Goal: Transaction & Acquisition: Purchase product/service

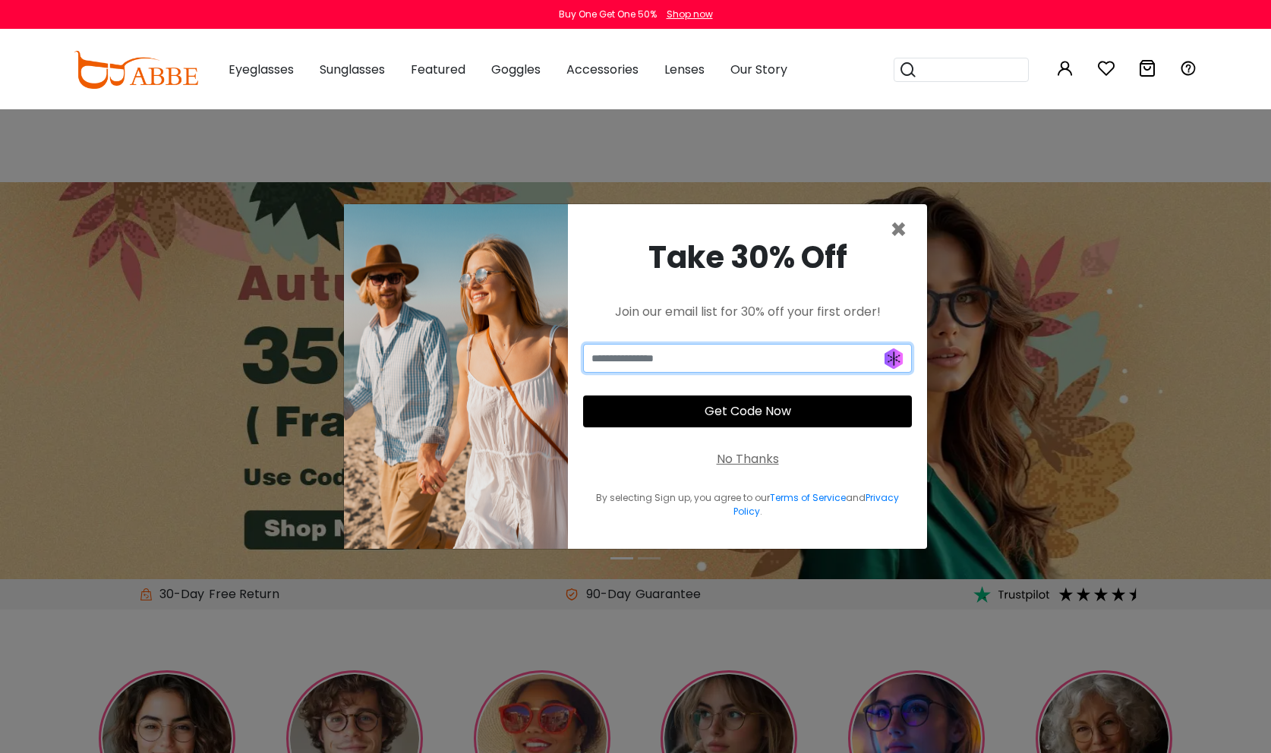
click at [904, 358] on input "email" at bounding box center [747, 358] width 329 height 29
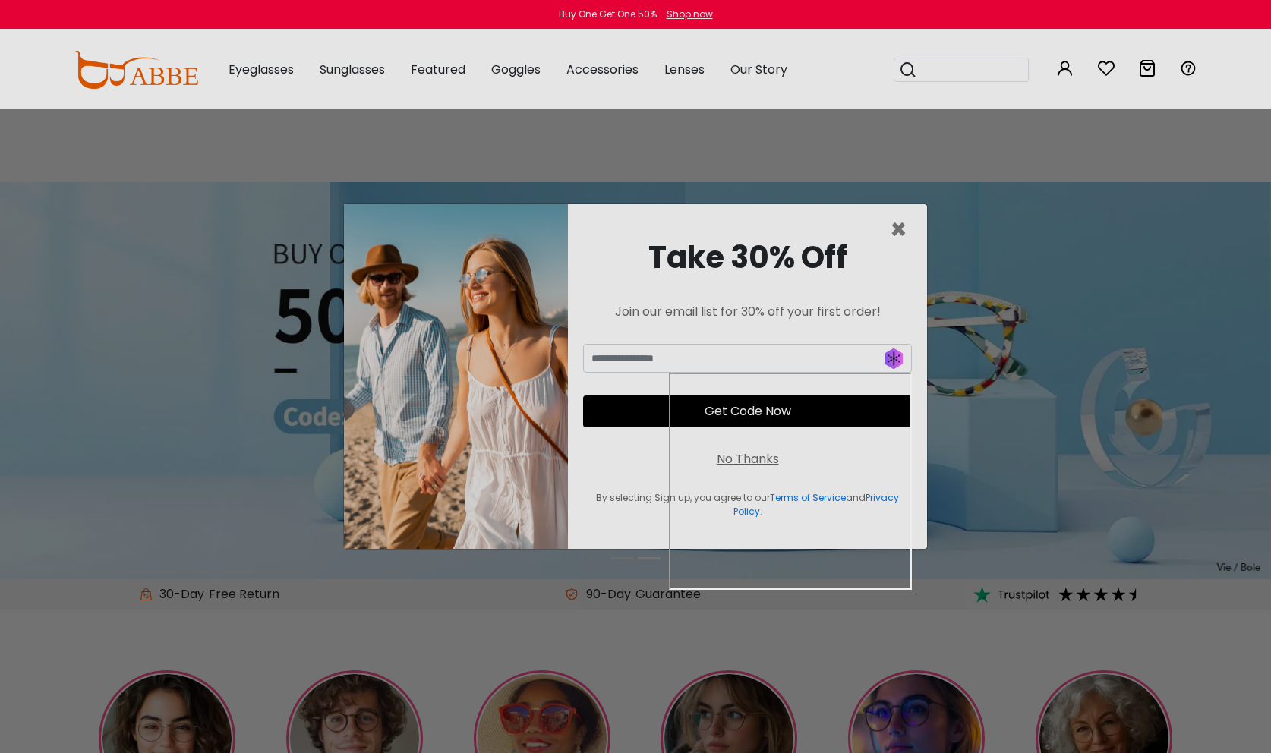
type input "**********"
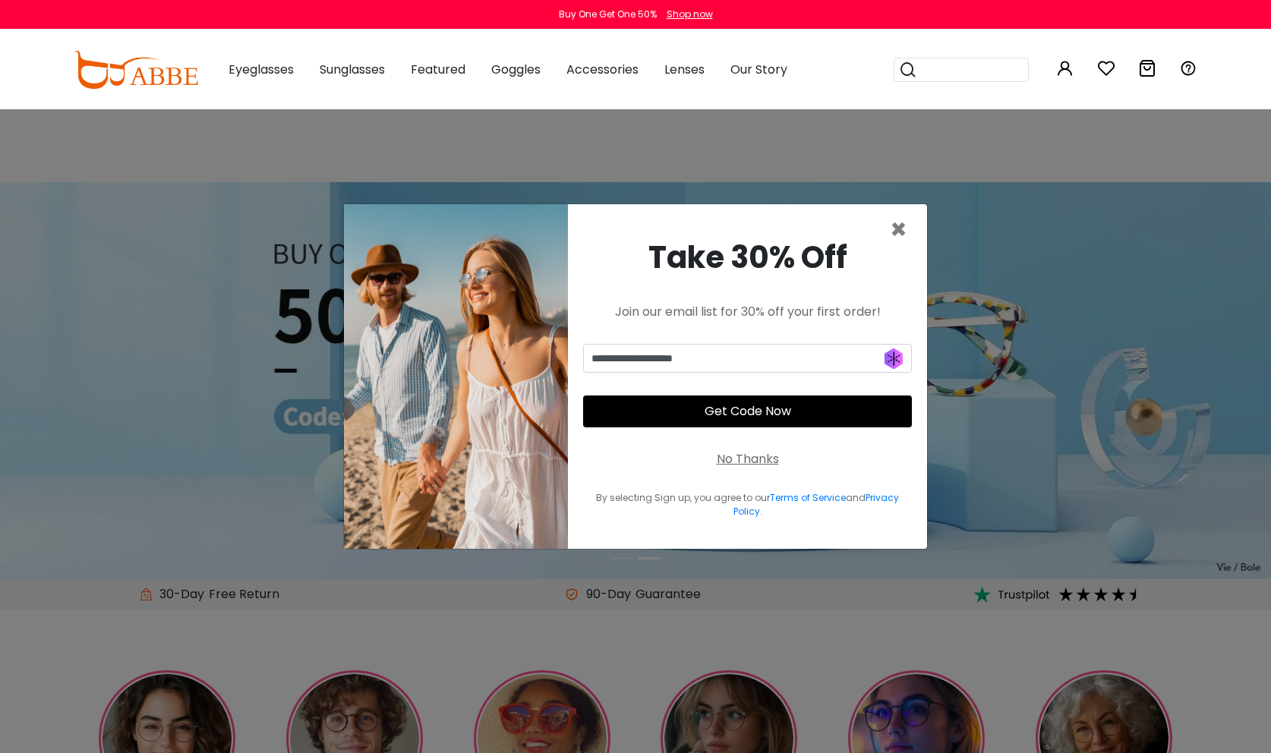
click at [795, 411] on button "Get Code Now" at bounding box center [747, 412] width 329 height 32
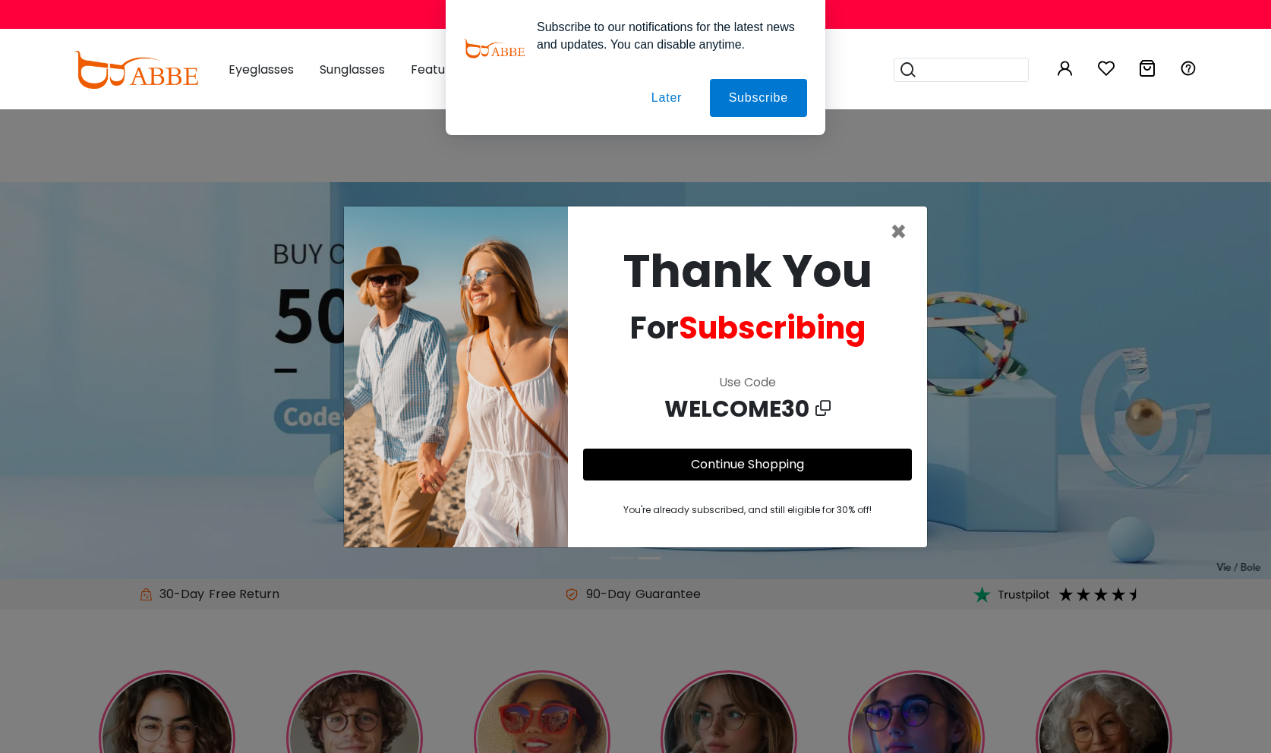
click at [665, 92] on button "Later" at bounding box center [667, 98] width 68 height 38
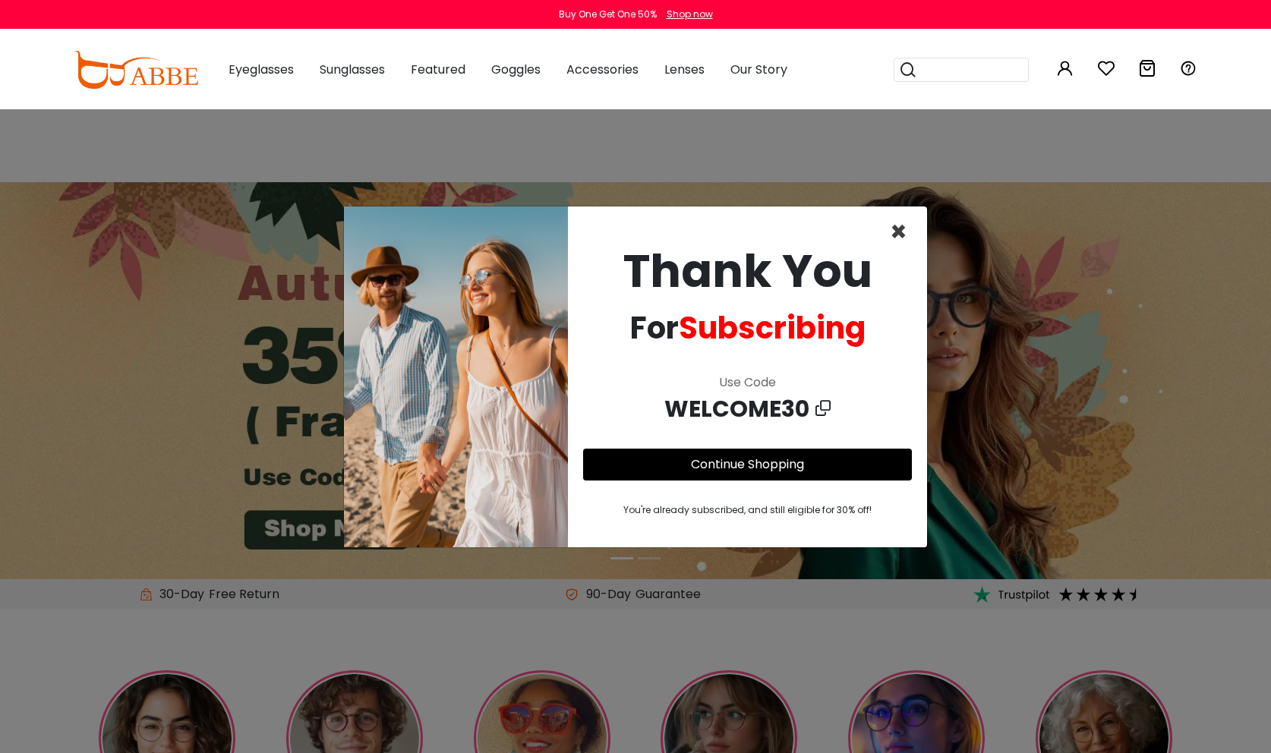
click at [900, 235] on span "×" at bounding box center [898, 232] width 17 height 39
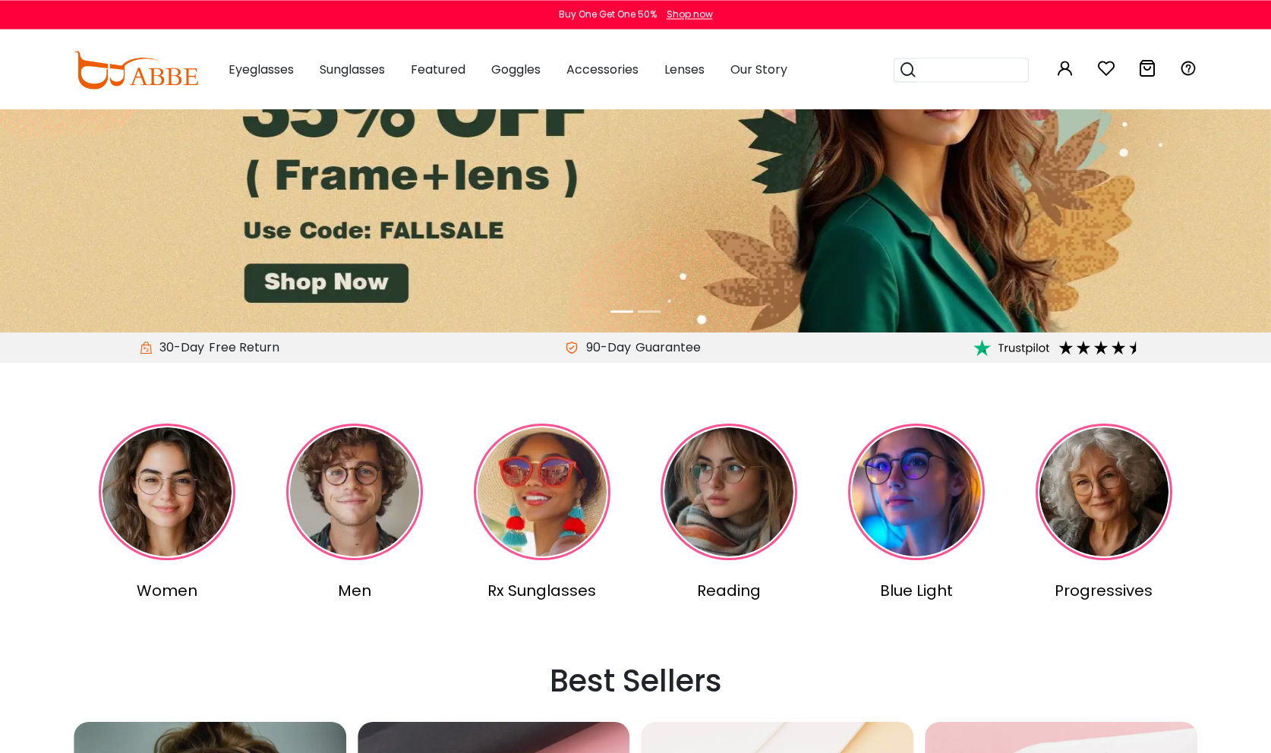
scroll to position [387, 0]
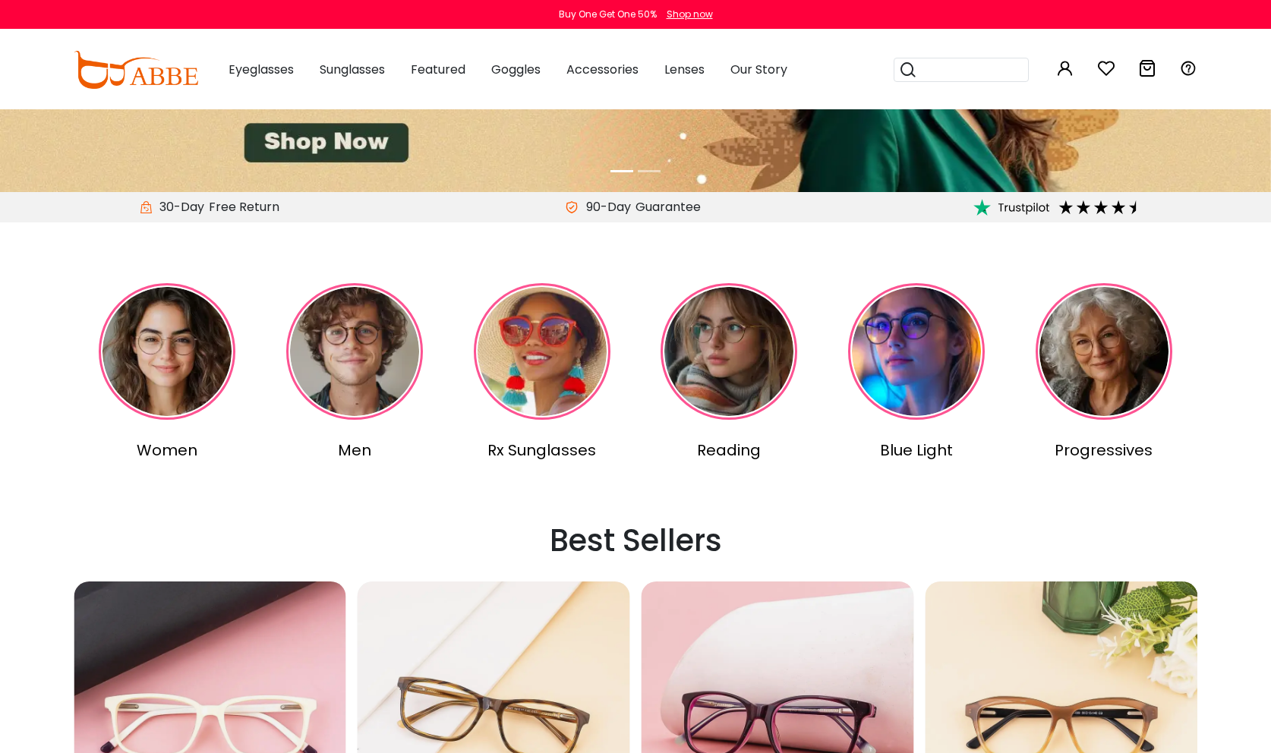
click at [357, 336] on img at bounding box center [354, 351] width 137 height 137
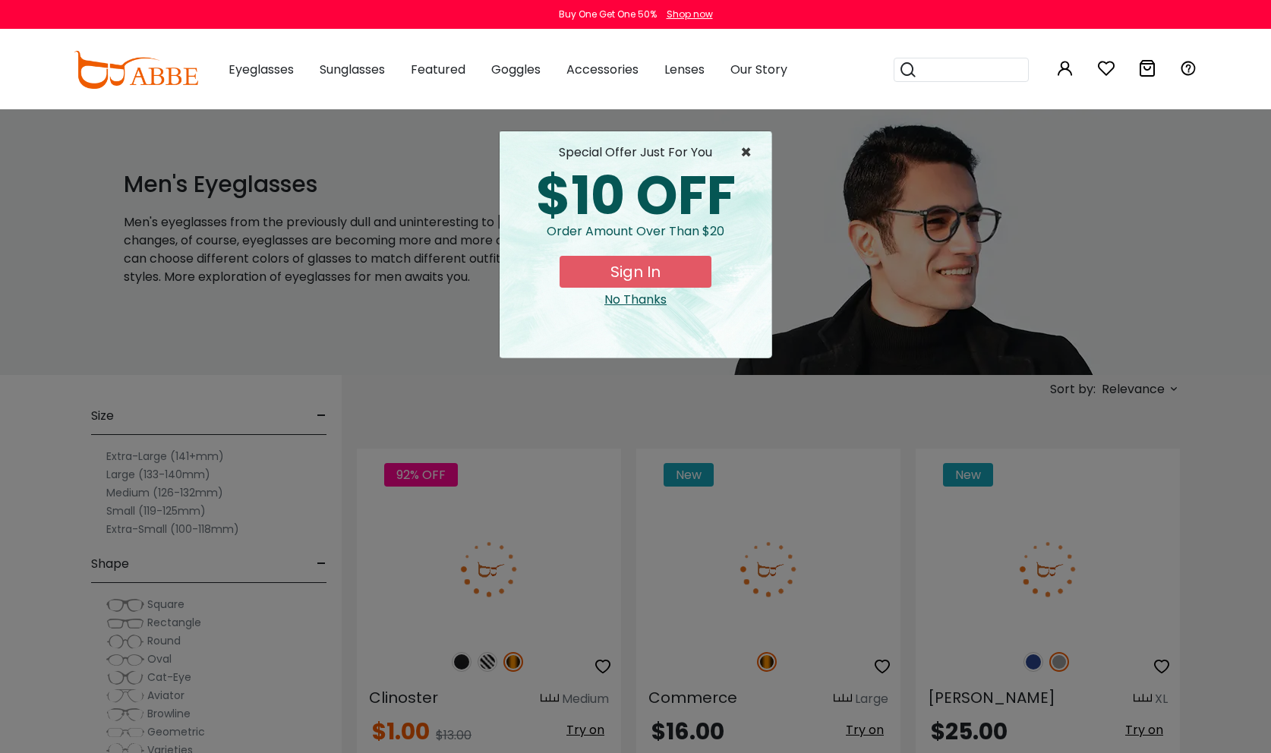
click at [746, 153] on span "×" at bounding box center [749, 153] width 19 height 18
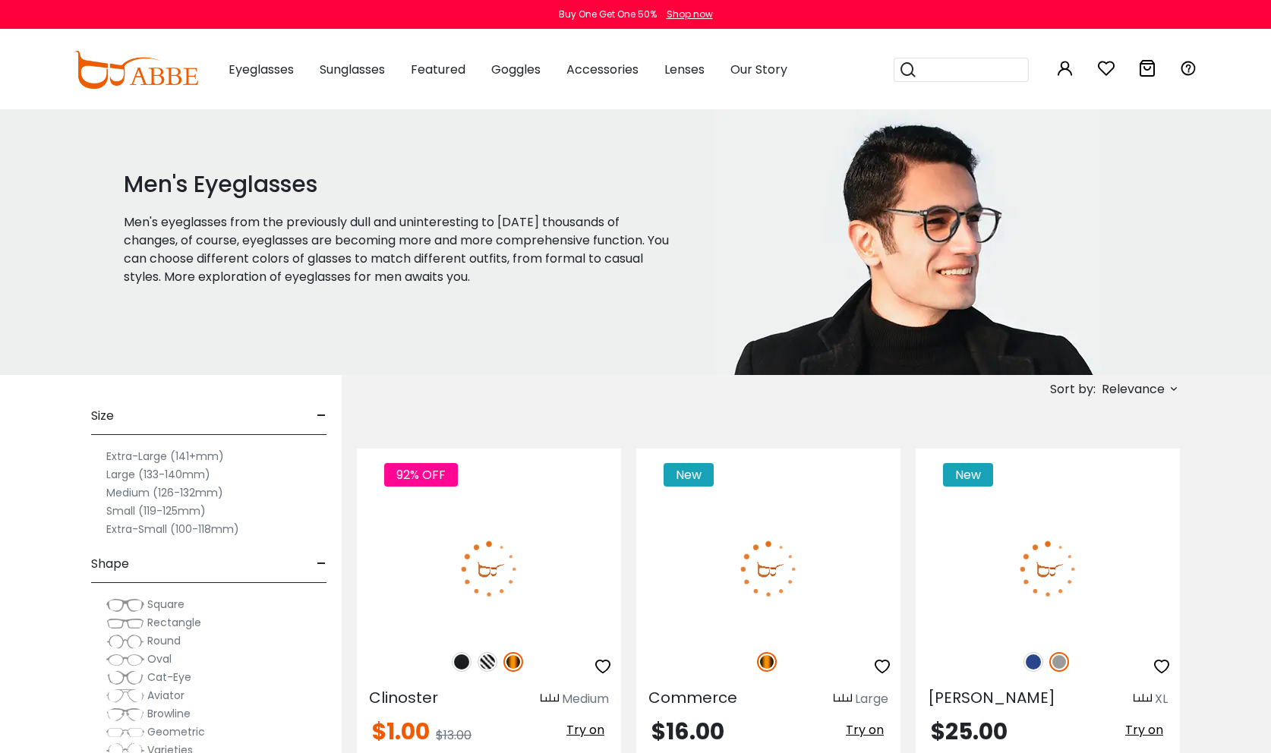
click at [127, 447] on label "Extra-Large (141+mm)" at bounding box center [165, 456] width 118 height 18
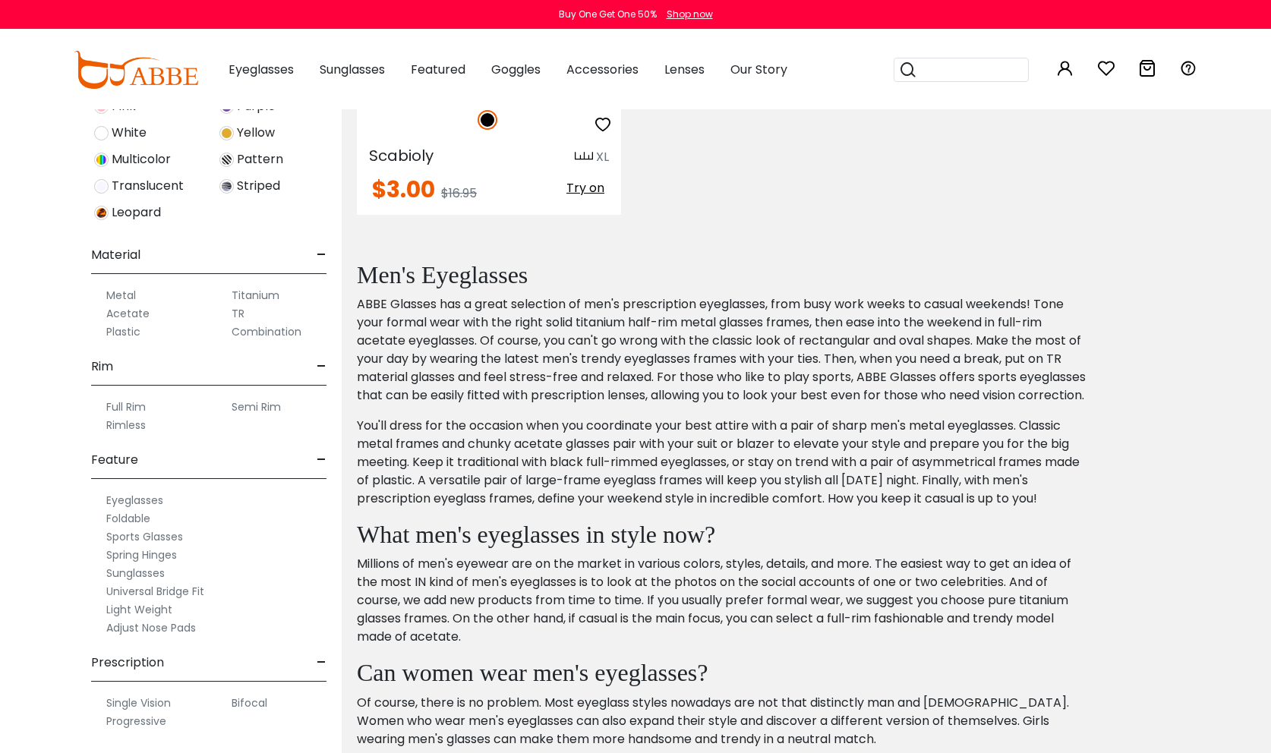
scroll to position [81, 0]
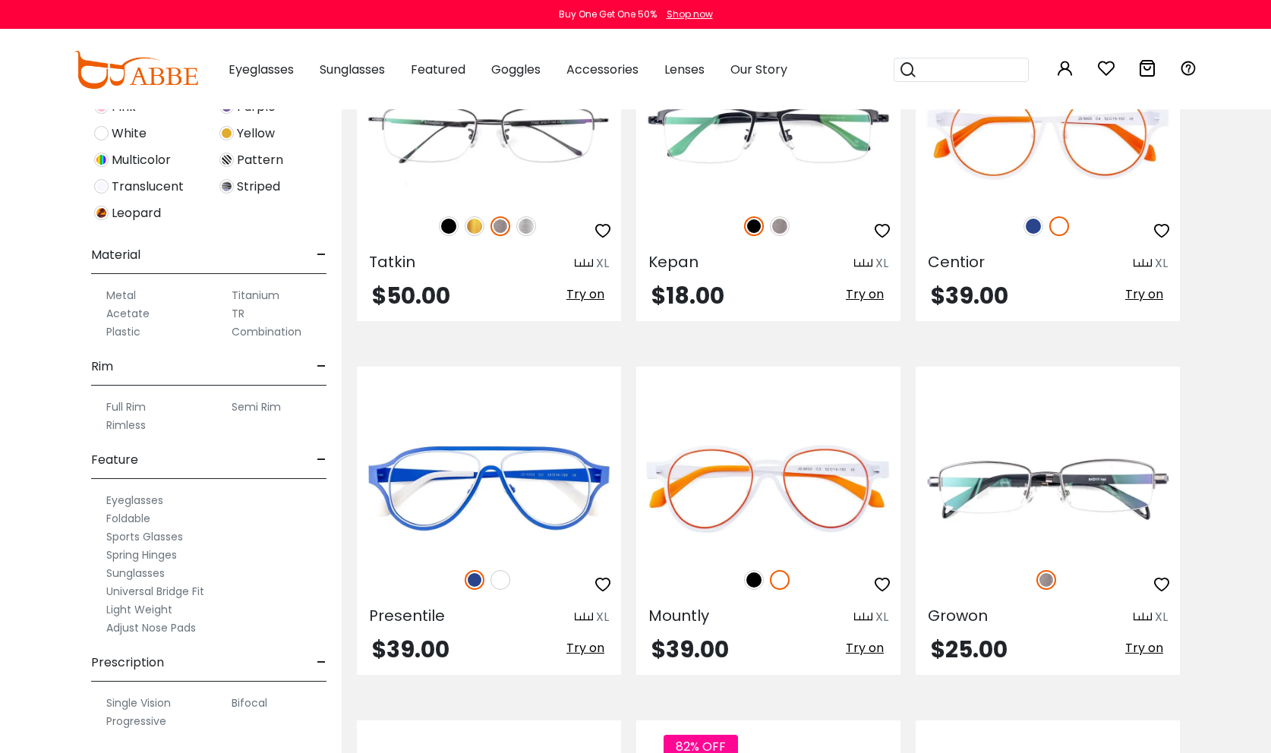
scroll to position [3795, 0]
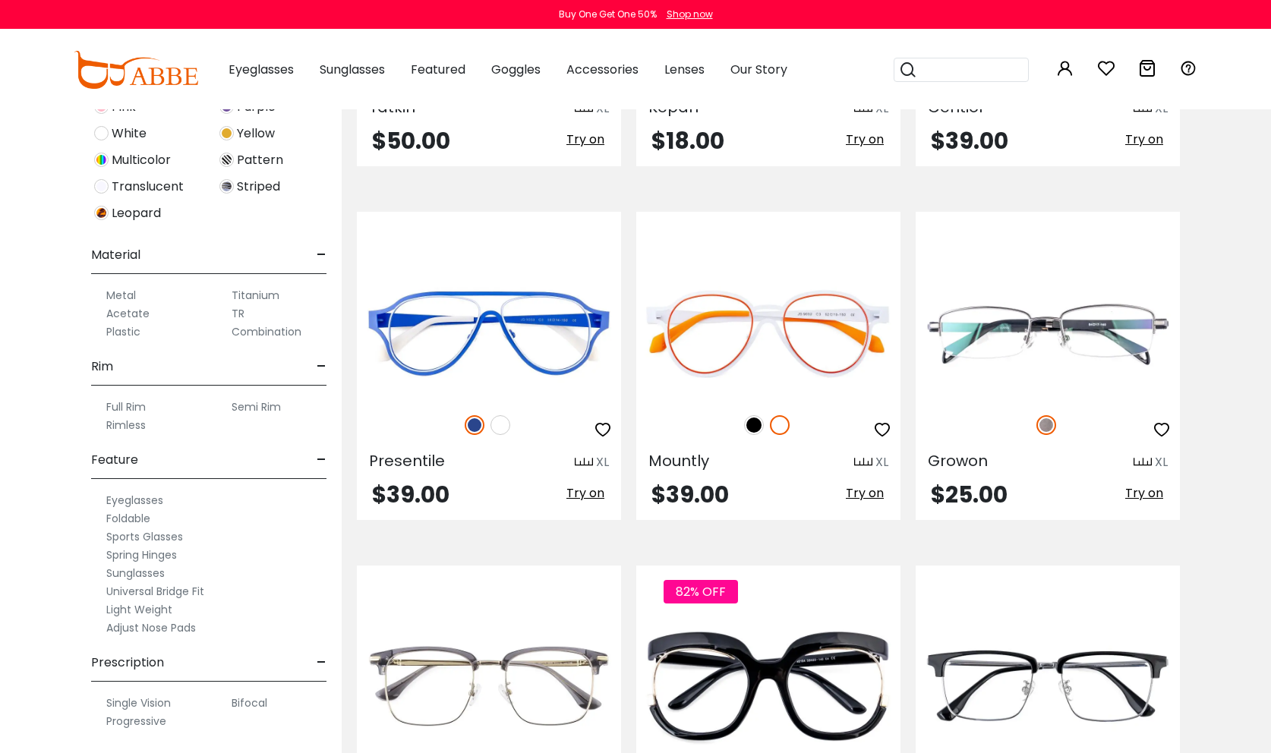
click at [133, 409] on label "Full Rim" at bounding box center [125, 407] width 39 height 18
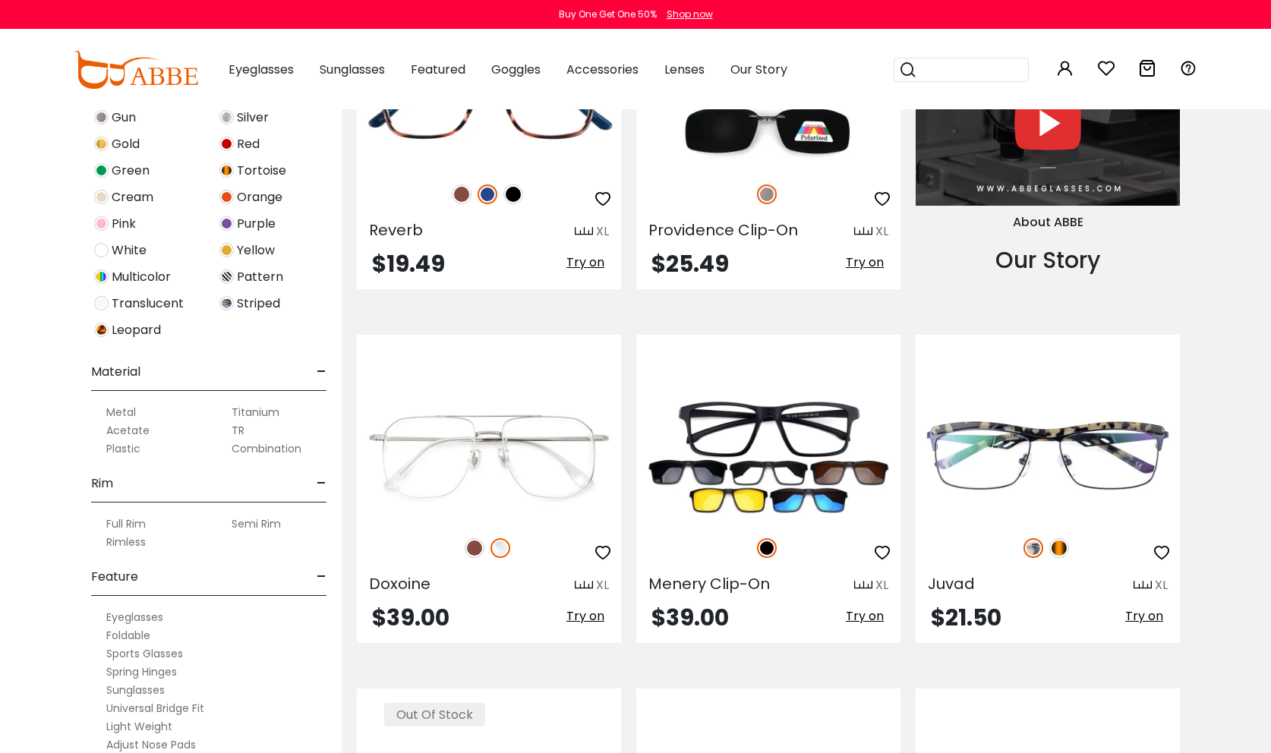
scroll to position [524, 0]
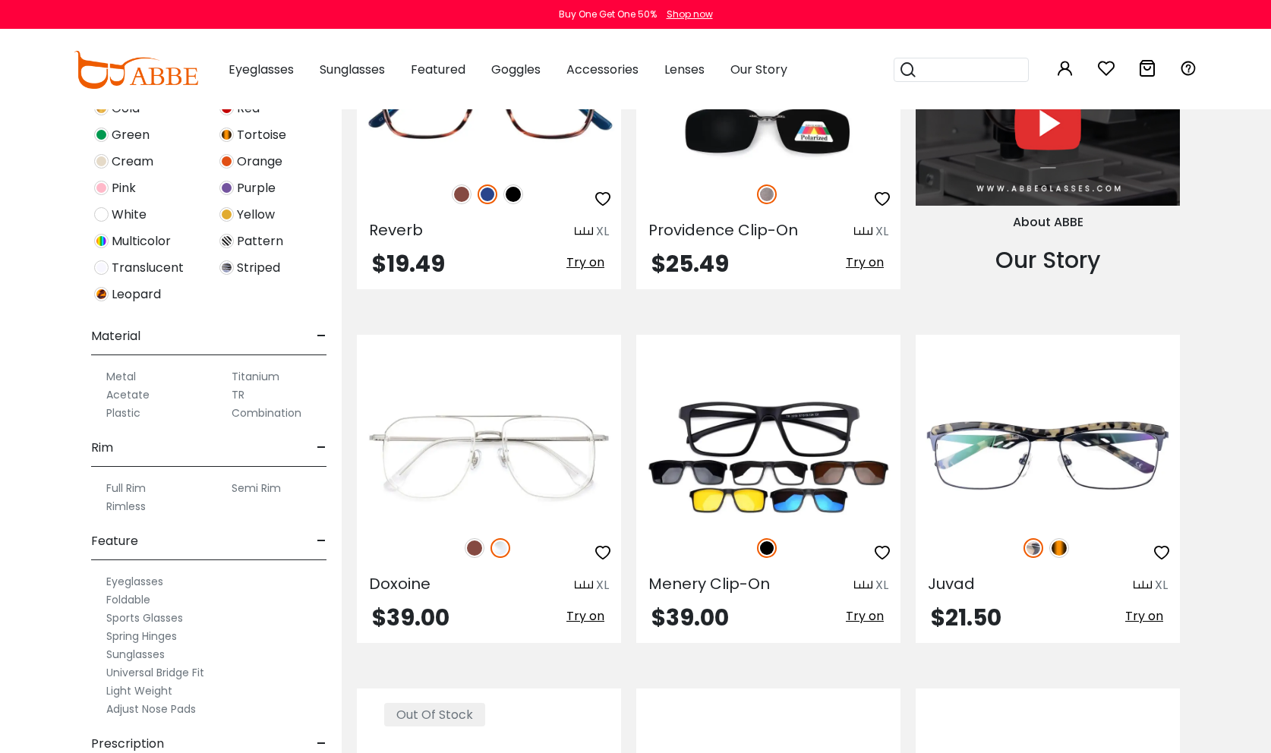
click at [129, 413] on label "Plastic" at bounding box center [123, 413] width 34 height 18
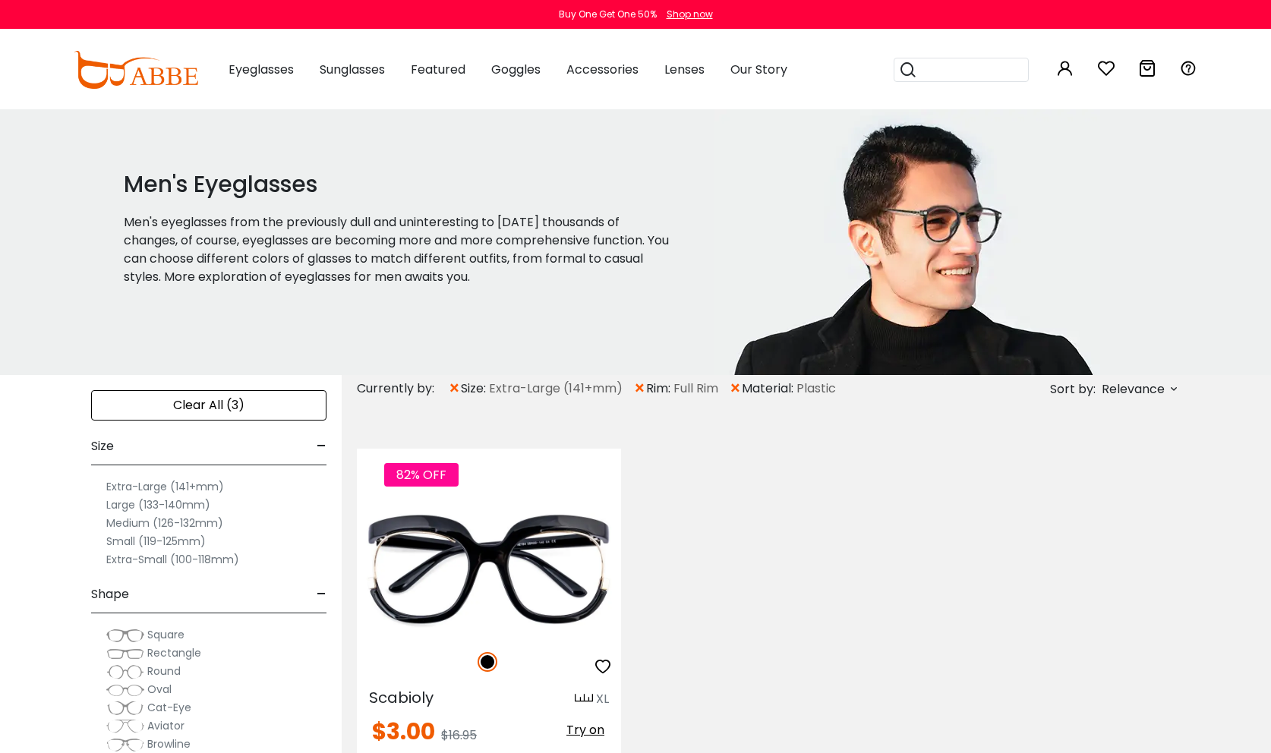
scroll to position [155, 0]
